Goal: Check status: Check status

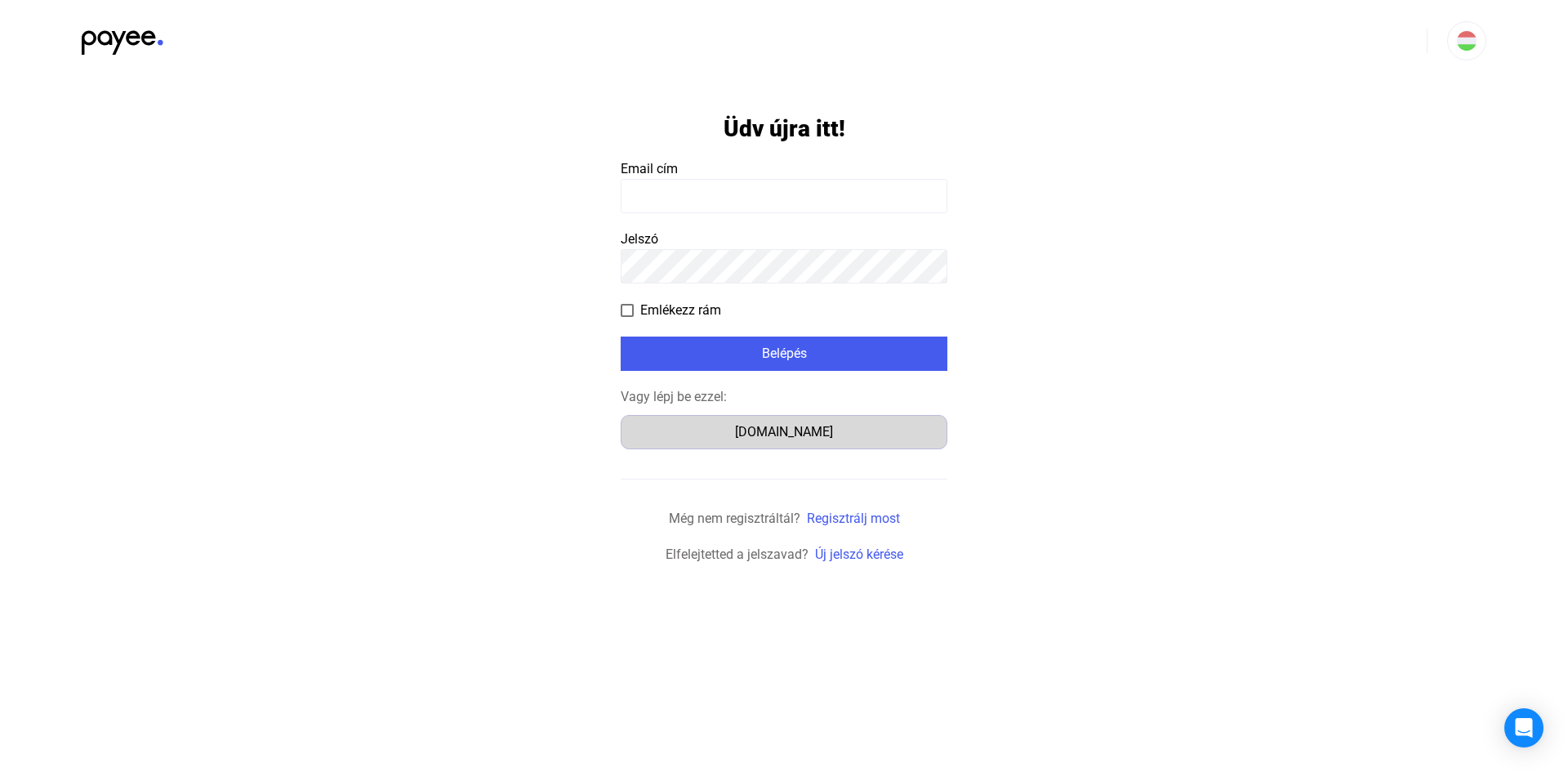
click at [815, 430] on div "[DOMAIN_NAME]" at bounding box center [784, 432] width 316 height 20
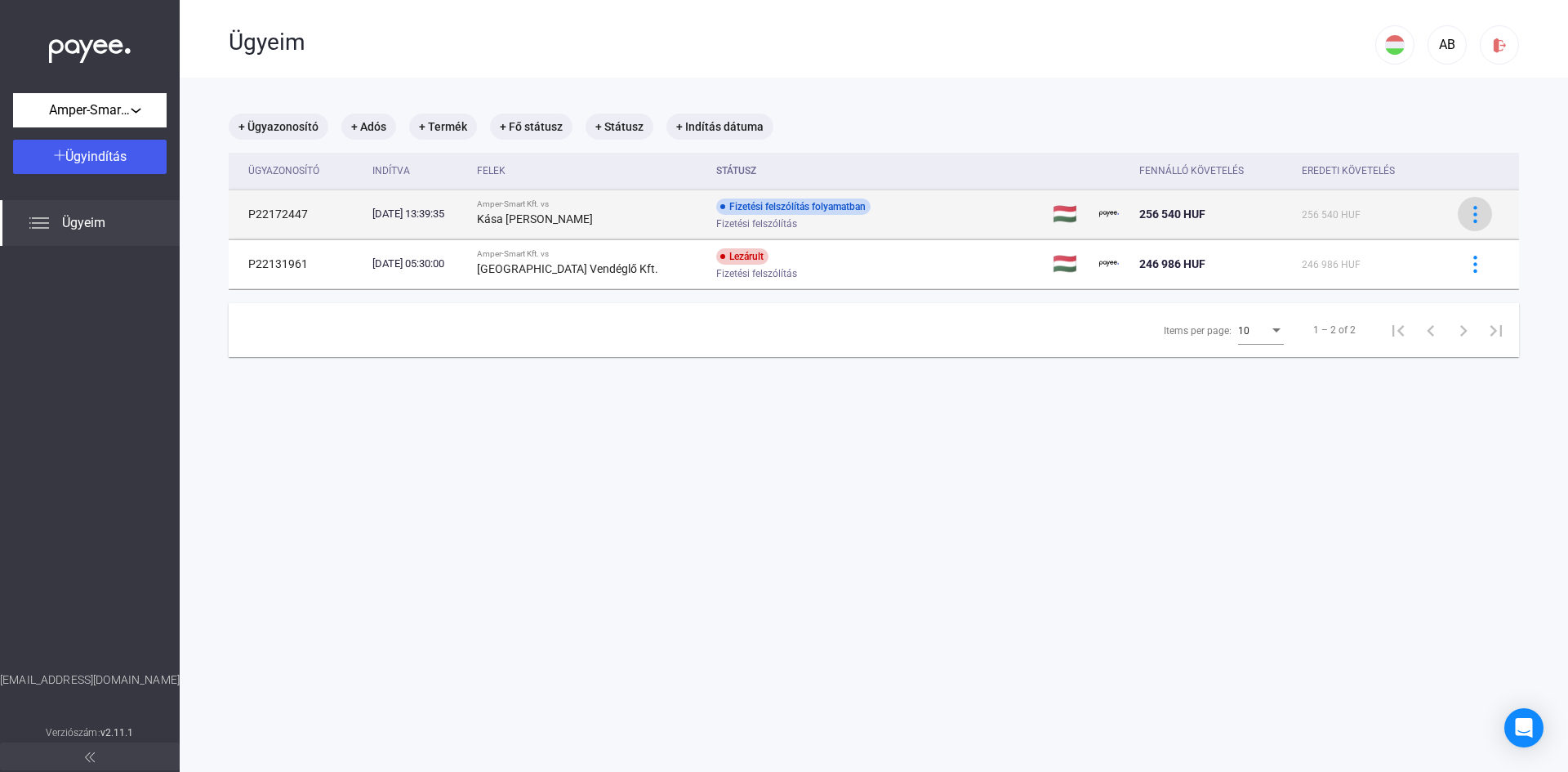
click at [1467, 211] on img at bounding box center [1475, 214] width 17 height 17
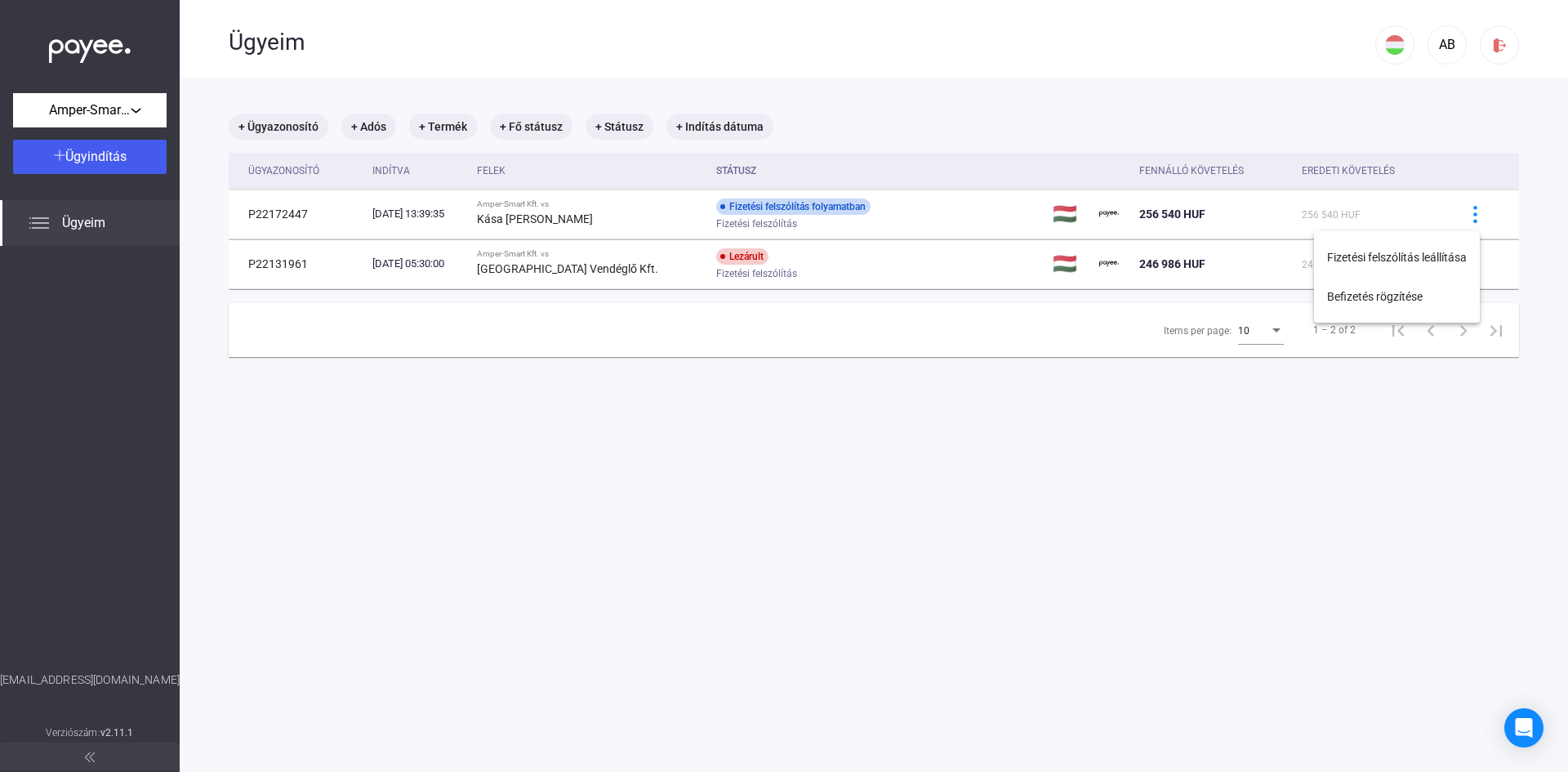
click at [1105, 513] on div at bounding box center [784, 386] width 1568 height 772
